Goal: Task Accomplishment & Management: Complete application form

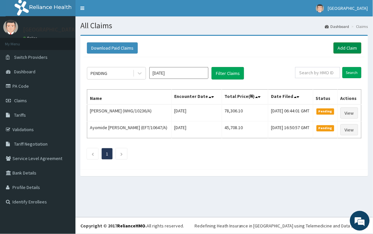
click at [339, 47] on link "Add Claim" at bounding box center [348, 47] width 28 height 11
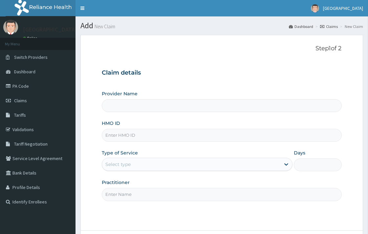
click at [123, 106] on input "Provider Name" at bounding box center [222, 105] width 240 height 13
click at [122, 133] on input "HMO ID" at bounding box center [222, 135] width 240 height 13
type input "[GEOGRAPHIC_DATA]"
paste input "KER/10232/A"
type input "KER/10232/A"
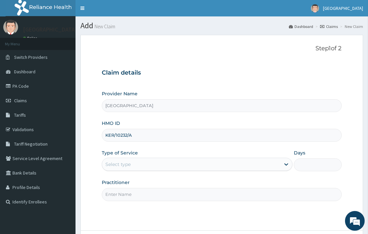
click at [145, 162] on div "Select type" at bounding box center [191, 164] width 178 height 11
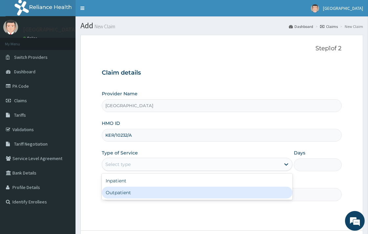
click at [138, 195] on div "Outpatient" at bounding box center [197, 192] width 191 height 12
type input "1"
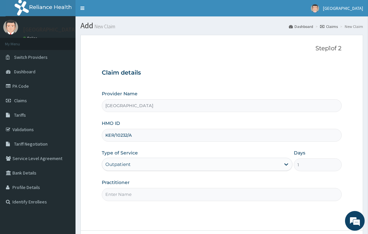
click at [137, 196] on input "Practitioner" at bounding box center [222, 194] width 240 height 13
type input "DR. PETER"
click at [145, 197] on input "DR. PETER" at bounding box center [222, 194] width 240 height 13
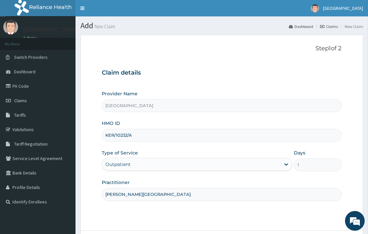
scroll to position [36, 0]
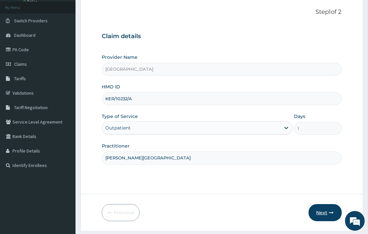
type input "DR. KINGSLEY"
click at [327, 214] on button "Next" at bounding box center [324, 212] width 33 height 17
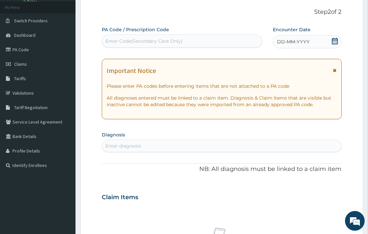
scroll to position [0, 0]
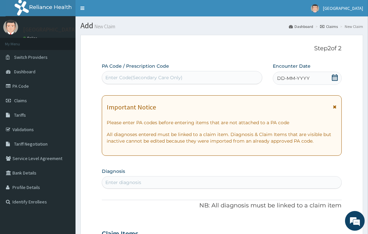
click at [202, 80] on div "Enter Code(Secondary Care Only)" at bounding box center [182, 77] width 160 height 11
paste input "PA/B293C2"
type input "PA/B293C2"
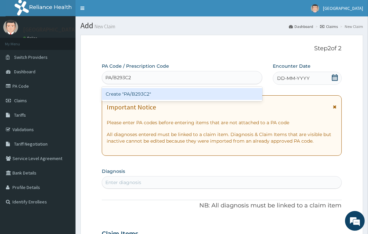
click at [224, 94] on div "Create "PA/B293C2"" at bounding box center [182, 94] width 160 height 12
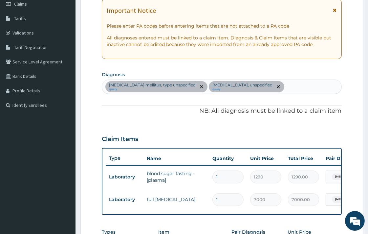
scroll to position [69, 0]
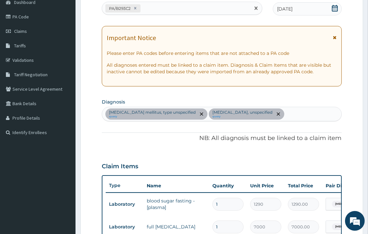
click at [159, 11] on div "PA/B293C2" at bounding box center [176, 8] width 148 height 11
paste input "PA/32CD09"
type input "PA/32CD09"
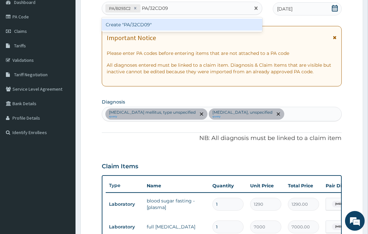
click at [186, 24] on div "Create "PA/32CD09"" at bounding box center [182, 25] width 160 height 12
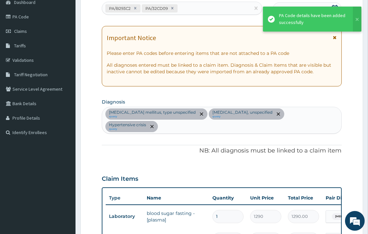
scroll to position [201, 0]
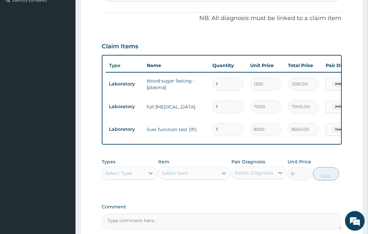
click at [140, 168] on div "Select Type" at bounding box center [123, 173] width 43 height 11
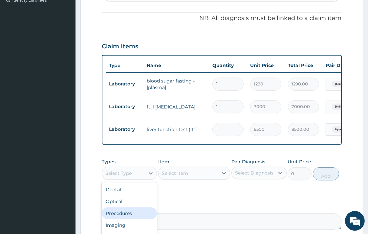
click at [145, 207] on div "Procedures" at bounding box center [129, 213] width 55 height 12
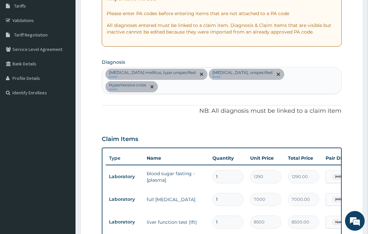
scroll to position [109, 0]
click at [335, 74] on div "Diabetes mellitus, type unspecified query Essential hypertension, unspecified q…" at bounding box center [221, 80] width 239 height 26
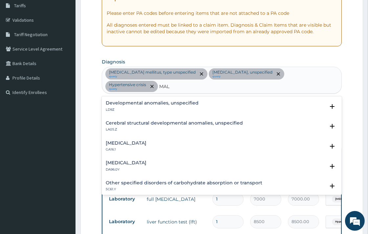
scroll to position [0, 0]
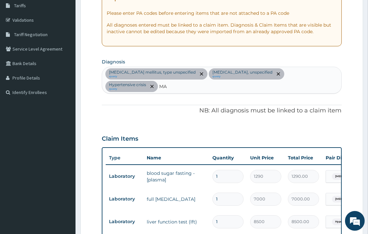
type input "M"
type input "P"
type input "S"
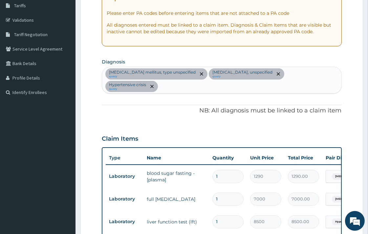
click at [331, 72] on div "Diabetes mellitus, type unspecified query Essential hypertension, unspecified q…" at bounding box center [221, 80] width 239 height 26
type input "B"
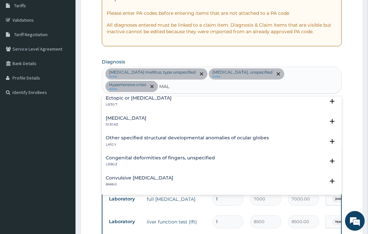
scroll to position [328, 0]
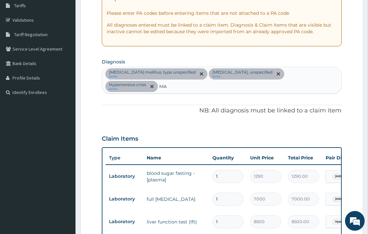
type input "M"
type input "F"
type input "P"
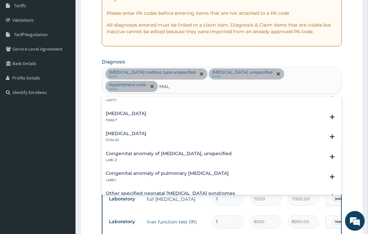
scroll to position [574, 0]
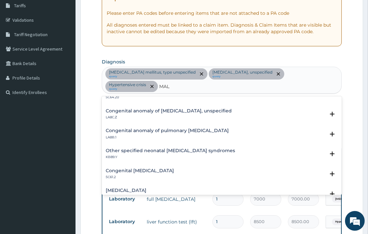
type input "MAL"
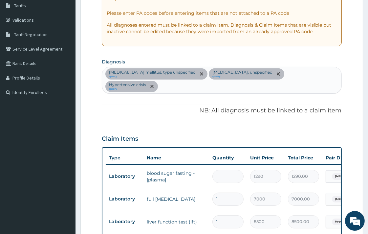
paste input "M"
click at [337, 74] on div "Diabetes mellitus, type unspecified query Essential hypertension, unspecified q…" at bounding box center [221, 80] width 239 height 26
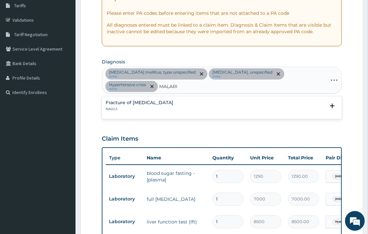
type input "MALARIA"
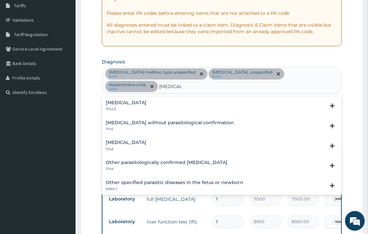
click at [122, 140] on h4 "Malaria, unspecified" at bounding box center [126, 142] width 41 height 5
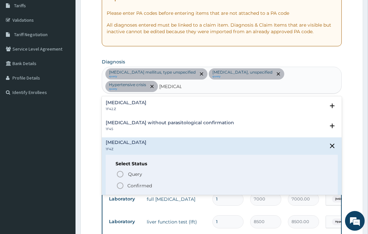
click at [119, 182] on icon "status option filled" at bounding box center [120, 185] width 8 height 8
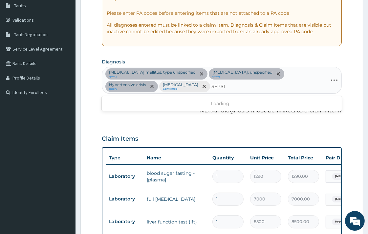
type input "SEPSIS"
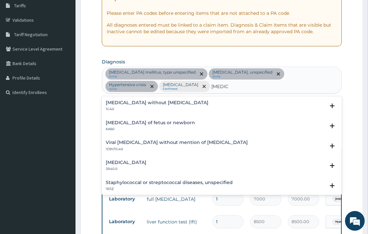
click at [135, 107] on p "1G40" at bounding box center [157, 109] width 103 height 5
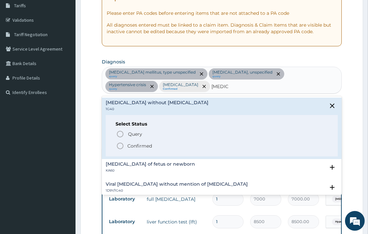
click at [119, 146] on icon "status option filled" at bounding box center [120, 146] width 8 height 8
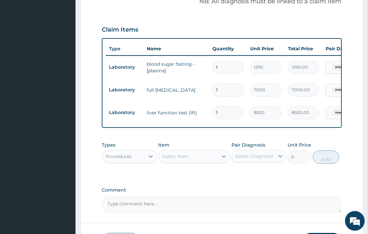
scroll to position [219, 0]
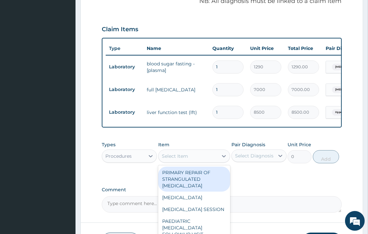
click at [199, 161] on div "Select Item" at bounding box center [188, 156] width 59 height 11
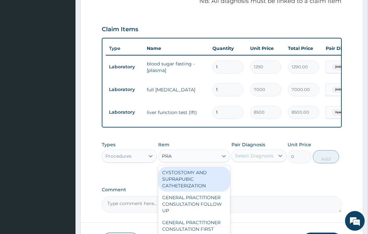
type input "PRAC"
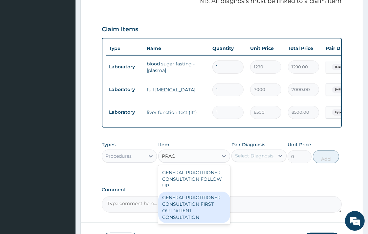
click at [213, 215] on div "GENERAL PRACTITIONER CONSULTATION FIRST OUTPATIENT CONSULTATION" at bounding box center [194, 207] width 72 height 32
type input "3547.5"
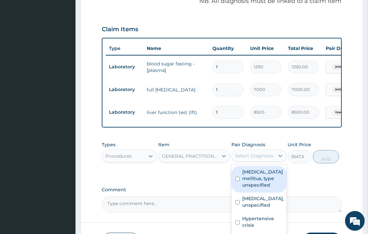
click at [255, 159] on div "Select Diagnosis" at bounding box center [254, 155] width 38 height 7
click at [256, 179] on label "Diabetes mellitus, type unspecified" at bounding box center [262, 178] width 41 height 20
checkbox input "true"
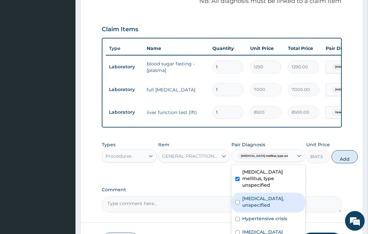
click at [255, 205] on label "Essential hypertension, unspecified" at bounding box center [271, 201] width 59 height 13
checkbox input "true"
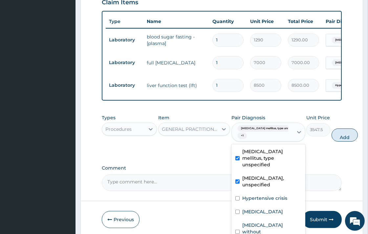
scroll to position [277, 0]
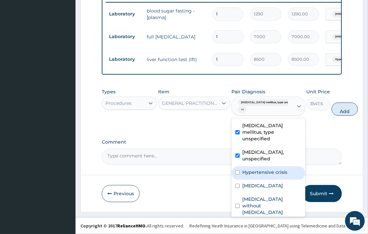
click at [263, 175] on label "Hypertensive crisis" at bounding box center [264, 172] width 45 height 7
checkbox input "true"
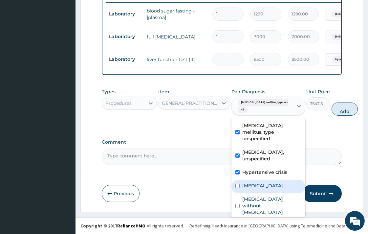
click at [263, 189] on label "Malaria, unspecified" at bounding box center [262, 185] width 41 height 7
checkbox input "true"
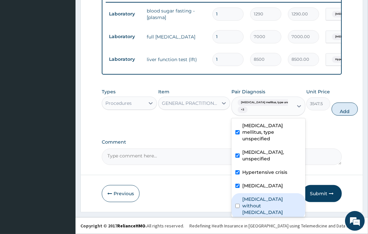
click at [265, 217] on footer "Redefining Heath Insurance in Africa using Telemedicine and Data Science! Copyr…" at bounding box center [221, 225] width 292 height 17
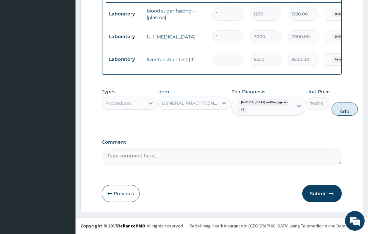
click at [276, 113] on div "Diabetes mellitus, type unspec... + 3" at bounding box center [261, 106] width 53 height 16
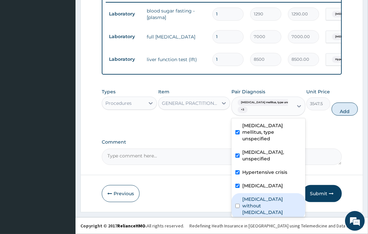
click at [272, 202] on label "Sepsis without septic shock" at bounding box center [271, 206] width 59 height 20
checkbox input "true"
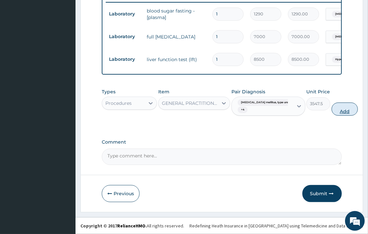
click at [342, 105] on button "Add" at bounding box center [344, 108] width 26 height 13
type input "0"
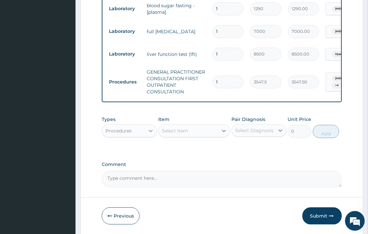
click at [152, 134] on icon at bounding box center [150, 130] width 7 height 7
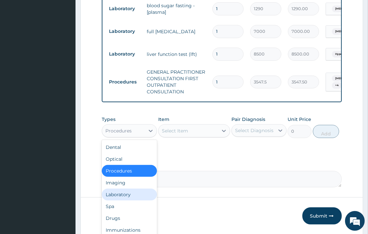
click at [128, 200] on div "Laboratory" at bounding box center [129, 194] width 55 height 12
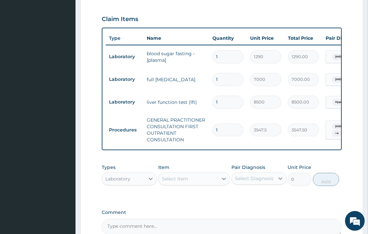
scroll to position [304, 0]
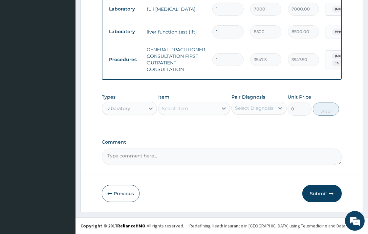
click at [193, 112] on div "Select Item" at bounding box center [188, 108] width 59 height 11
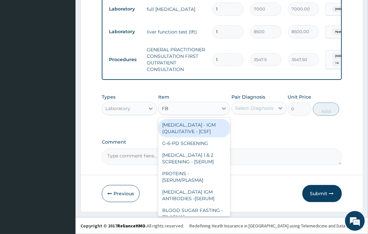
type input "FBC"
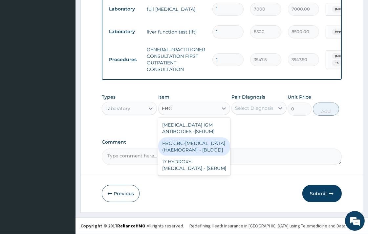
click at [192, 143] on div "FBC CBC-COMPLETE BLOOD COUNT (HAEMOGRAM) - [BLOOD]" at bounding box center [194, 146] width 72 height 18
type input "4300"
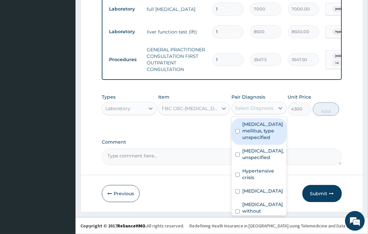
click at [250, 108] on div "Select Diagnosis" at bounding box center [254, 108] width 38 height 7
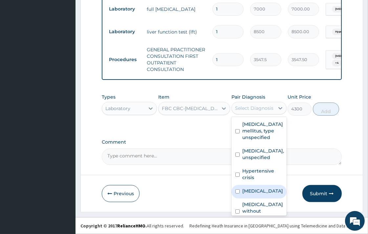
scroll to position [17, 0]
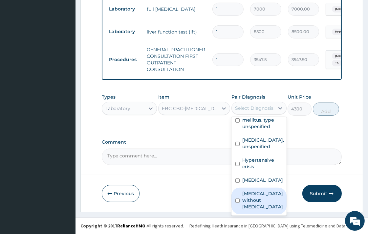
click at [271, 198] on label "Sepsis without septic shock" at bounding box center [262, 200] width 41 height 20
checkbox input "true"
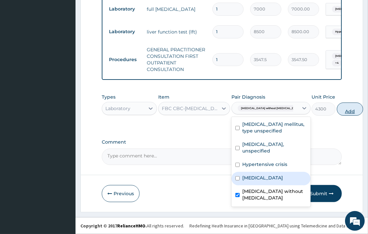
click at [337, 106] on button "Add" at bounding box center [350, 108] width 26 height 13
type input "0"
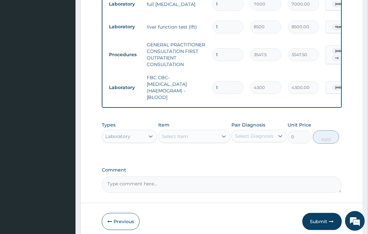
click at [197, 140] on div "Select Item" at bounding box center [188, 136] width 59 height 11
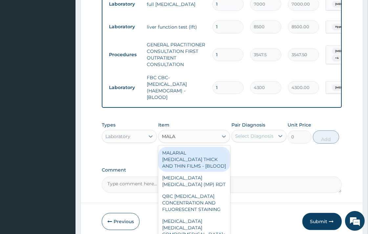
type input "MALAR"
click at [190, 172] on div "MALARIAL PARASITE THICK AND THIN FILMS - [BLOOD]" at bounding box center [194, 159] width 72 height 25
type input "1612.5"
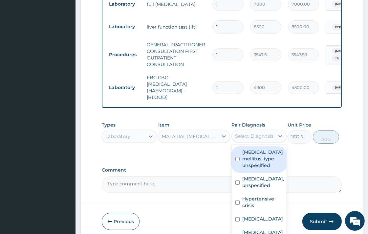
click at [274, 142] on div at bounding box center [280, 136] width 12 height 12
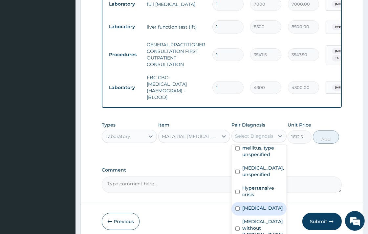
click at [260, 211] on label "Malaria, unspecified" at bounding box center [262, 207] width 41 height 7
checkbox input "true"
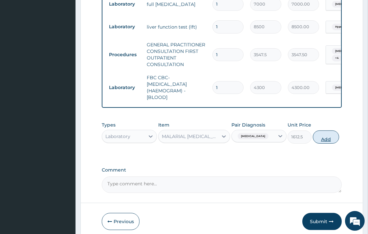
click at [320, 143] on button "Add" at bounding box center [326, 136] width 26 height 13
type input "0"
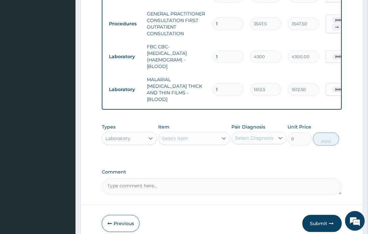
scroll to position [363, 0]
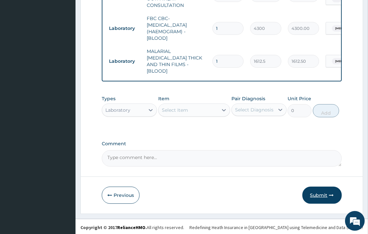
click at [322, 193] on button "Submit" at bounding box center [321, 194] width 39 height 17
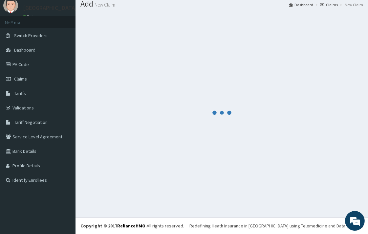
scroll to position [21, 0]
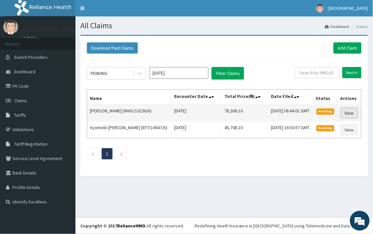
click at [344, 113] on link "View" at bounding box center [350, 112] width 18 height 11
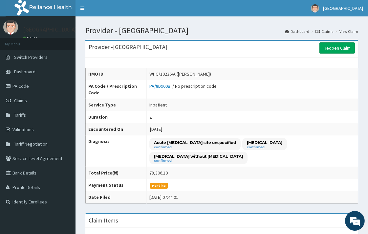
click at [282, 144] on p "Malaria unspecified" at bounding box center [264, 142] width 35 height 6
drag, startPoint x: 304, startPoint y: 143, endPoint x: 265, endPoint y: 143, distance: 38.4
click at [265, 143] on p "Malaria unspecified" at bounding box center [264, 142] width 35 height 6
copy p "Malaria unspecified"
click at [32, 87] on link "PA Code" at bounding box center [37, 86] width 75 height 14
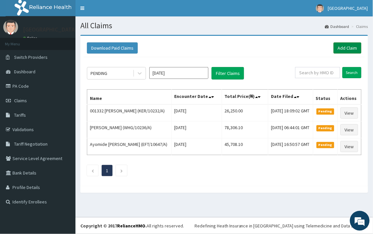
click at [353, 44] on link "Add Claim" at bounding box center [348, 47] width 28 height 11
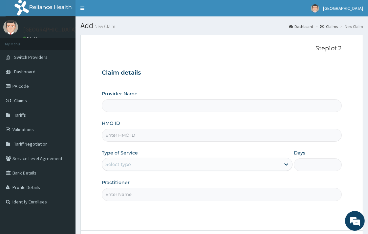
type input "[GEOGRAPHIC_DATA]"
click at [124, 134] on input "HMO ID" at bounding box center [222, 135] width 240 height 13
paste input "TSC/10018/B"
type input "TSC/10018/B"
click at [148, 164] on div "Select type" at bounding box center [191, 164] width 178 height 11
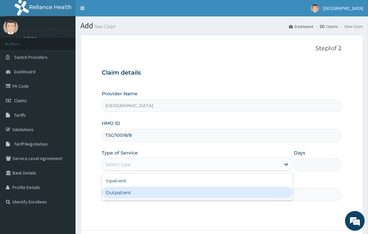
click at [140, 195] on div "Outpatient" at bounding box center [197, 192] width 191 height 12
type input "1"
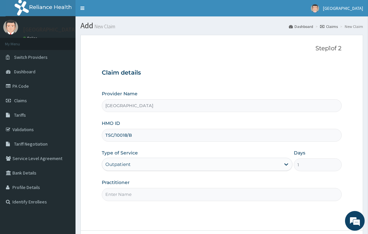
click at [140, 194] on input "Practitioner" at bounding box center [222, 194] width 240 height 13
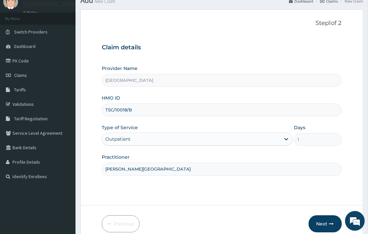
scroll to position [56, 0]
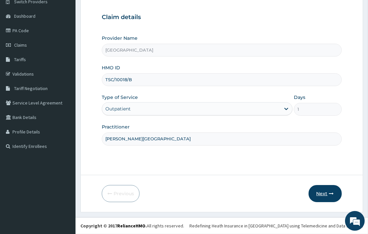
type input "DR. KINGSLEY"
click at [325, 193] on button "Next" at bounding box center [324, 193] width 33 height 17
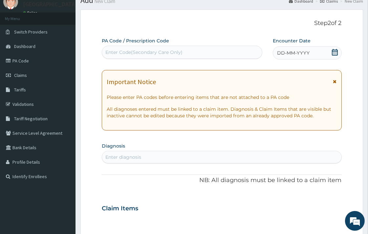
scroll to position [0, 0]
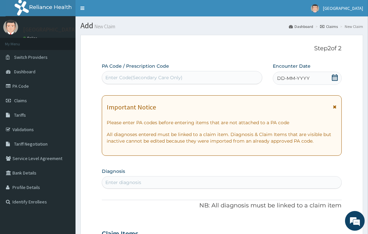
click at [212, 80] on div "Enter Code(Secondary Care Only)" at bounding box center [182, 77] width 160 height 11
paste input "PA/E39CBA"
type input "PA/E39CBA"
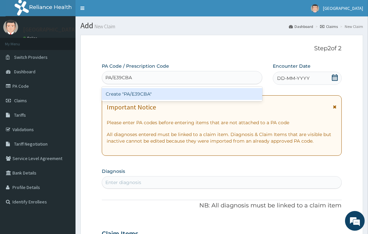
click at [189, 95] on div "Create "PA/E39CBA"" at bounding box center [182, 94] width 160 height 12
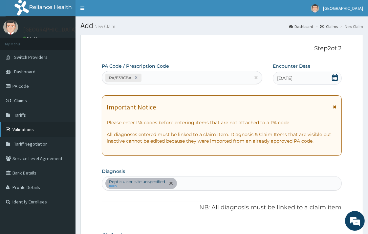
click at [41, 130] on link "Validations" at bounding box center [37, 129] width 75 height 14
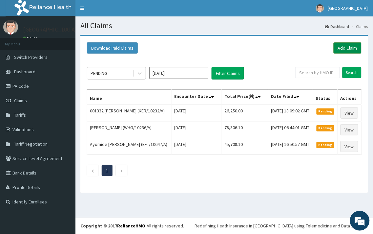
click at [348, 48] on link "Add Claim" at bounding box center [348, 47] width 28 height 11
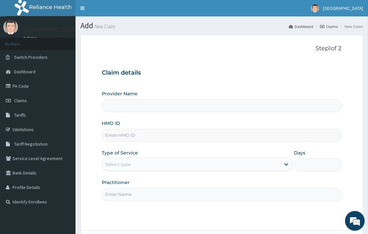
type input "[GEOGRAPHIC_DATA]"
click at [122, 135] on input "HMO ID" at bounding box center [222, 135] width 240 height 13
paste input "CYO/10004/A"
type input "CYO/10004/A"
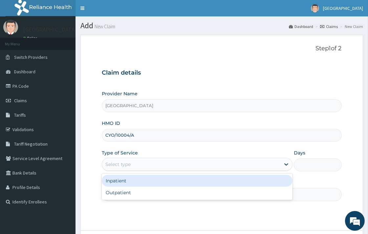
click at [134, 161] on div "Select type" at bounding box center [191, 164] width 178 height 11
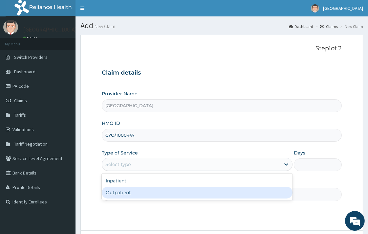
click at [140, 196] on div "Outpatient" at bounding box center [197, 192] width 191 height 12
type input "1"
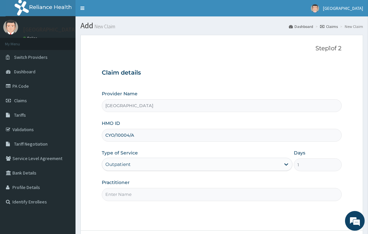
click at [140, 191] on input "Practitioner" at bounding box center [222, 194] width 240 height 13
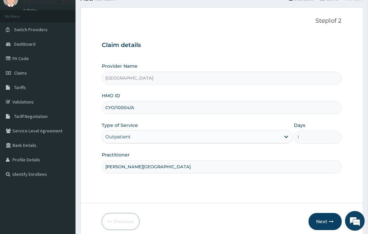
scroll to position [56, 0]
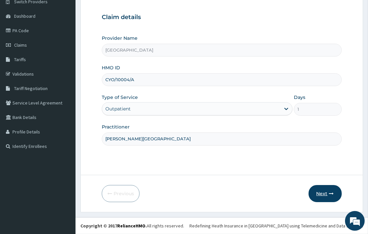
type input "[PERSON_NAME][GEOGRAPHIC_DATA]"
click at [329, 192] on icon "button" at bounding box center [331, 193] width 5 height 5
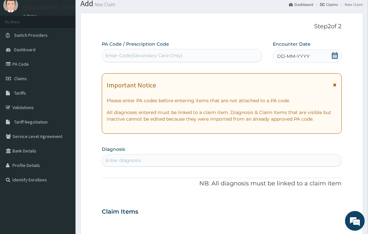
scroll to position [0, 0]
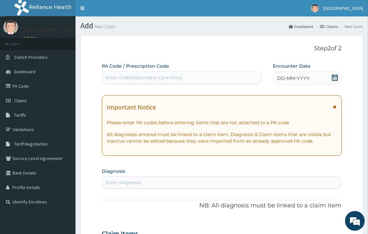
click at [198, 73] on div "Enter Code(Secondary Care Only)" at bounding box center [182, 77] width 160 height 11
paste input "PA/E4B33C"
type input "PA/E4B33C"
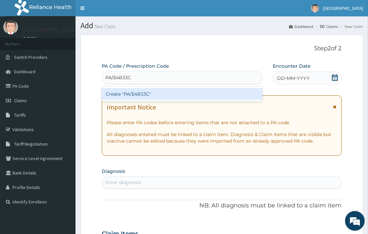
click at [169, 99] on div "Create "PA/E4B33C"" at bounding box center [182, 94] width 160 height 12
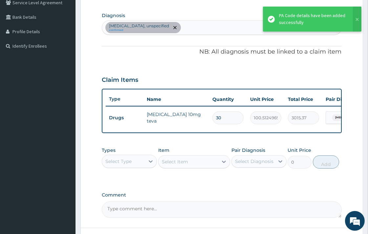
scroll to position [213, 0]
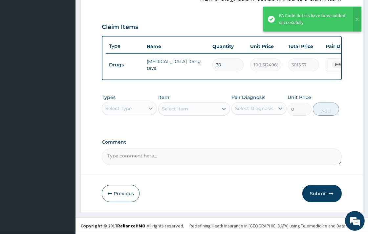
click at [145, 104] on div at bounding box center [151, 108] width 12 height 12
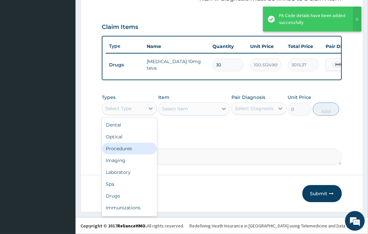
click at [142, 145] on div "Procedures" at bounding box center [129, 148] width 55 height 12
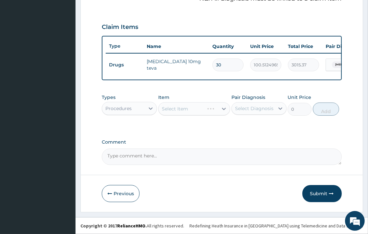
click at [194, 104] on div "Select Item" at bounding box center [194, 108] width 72 height 13
click at [196, 110] on div "Select Item" at bounding box center [194, 108] width 72 height 13
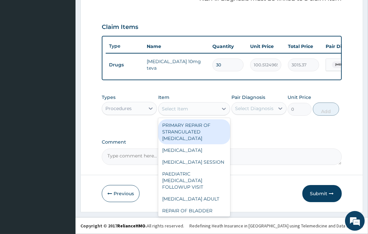
click at [222, 107] on icon at bounding box center [224, 108] width 7 height 7
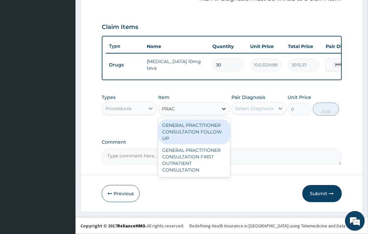
type input "PRACT"
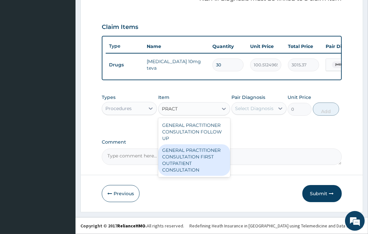
click at [214, 164] on div "GENERAL PRACTITIONER CONSULTATION FIRST OUTPATIENT CONSULTATION" at bounding box center [194, 160] width 72 height 32
type input "3547.5"
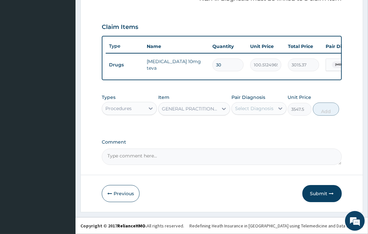
click at [256, 106] on div "Select Diagnosis" at bounding box center [254, 108] width 38 height 7
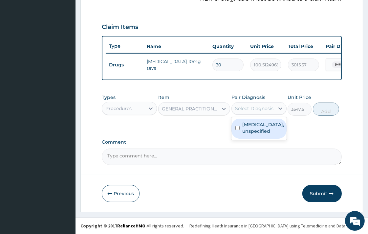
click at [262, 127] on label "Essential hypertension, unspecified" at bounding box center [263, 127] width 42 height 13
checkbox input "true"
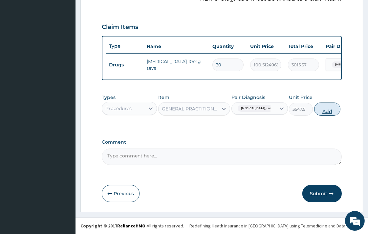
click at [340, 112] on button "Add" at bounding box center [327, 108] width 26 height 13
type input "0"
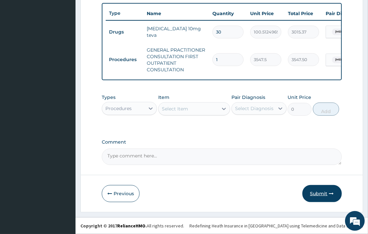
click at [319, 192] on button "Submit" at bounding box center [321, 193] width 39 height 17
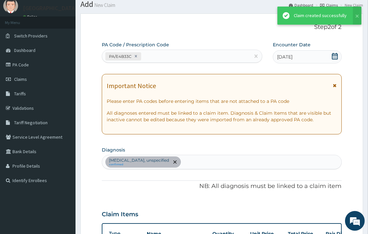
scroll to position [246, 0]
